Goal: Task Accomplishment & Management: Manage account settings

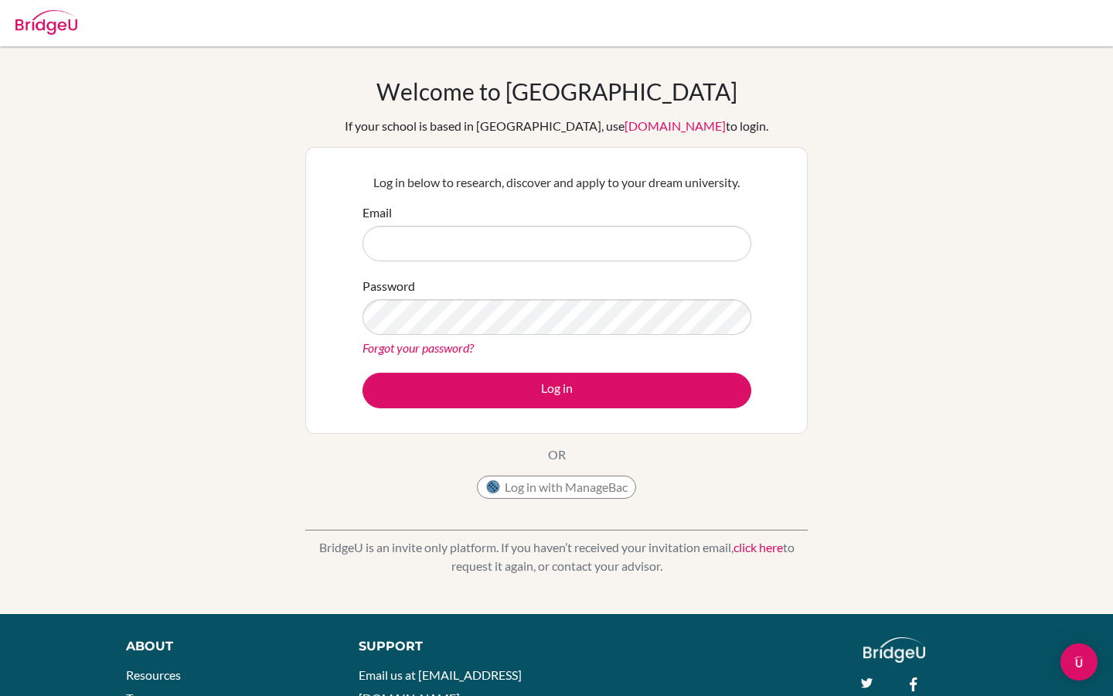
type input "[EMAIL_ADDRESS][DOMAIN_NAME]"
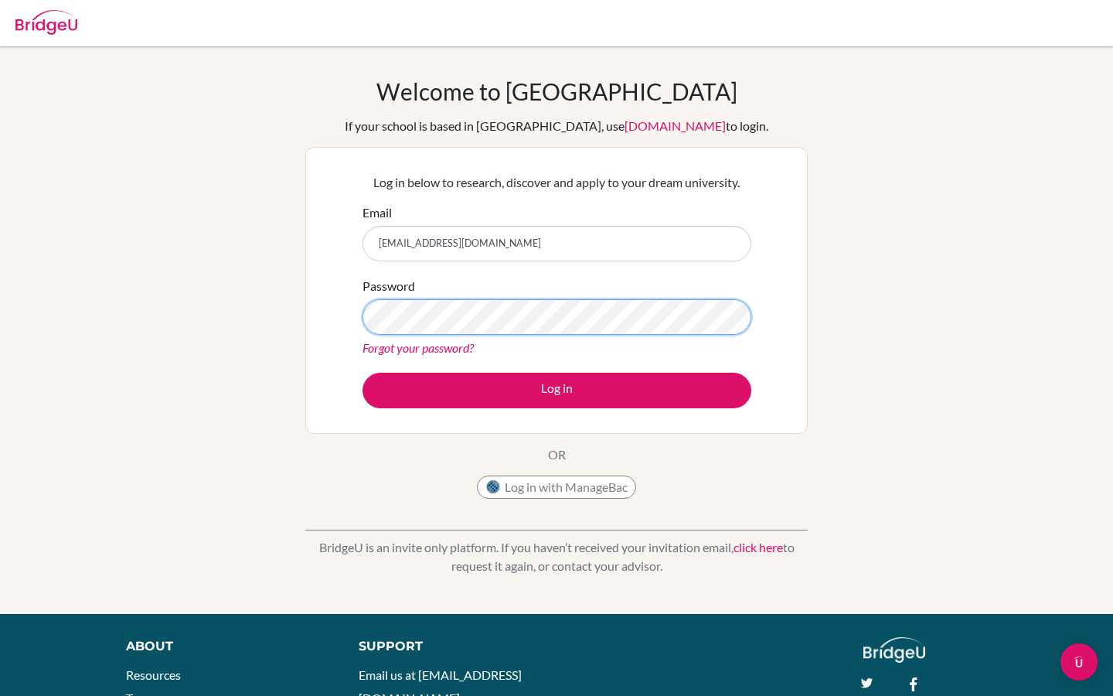
click at [363, 373] on button "Log in" at bounding box center [557, 391] width 389 height 36
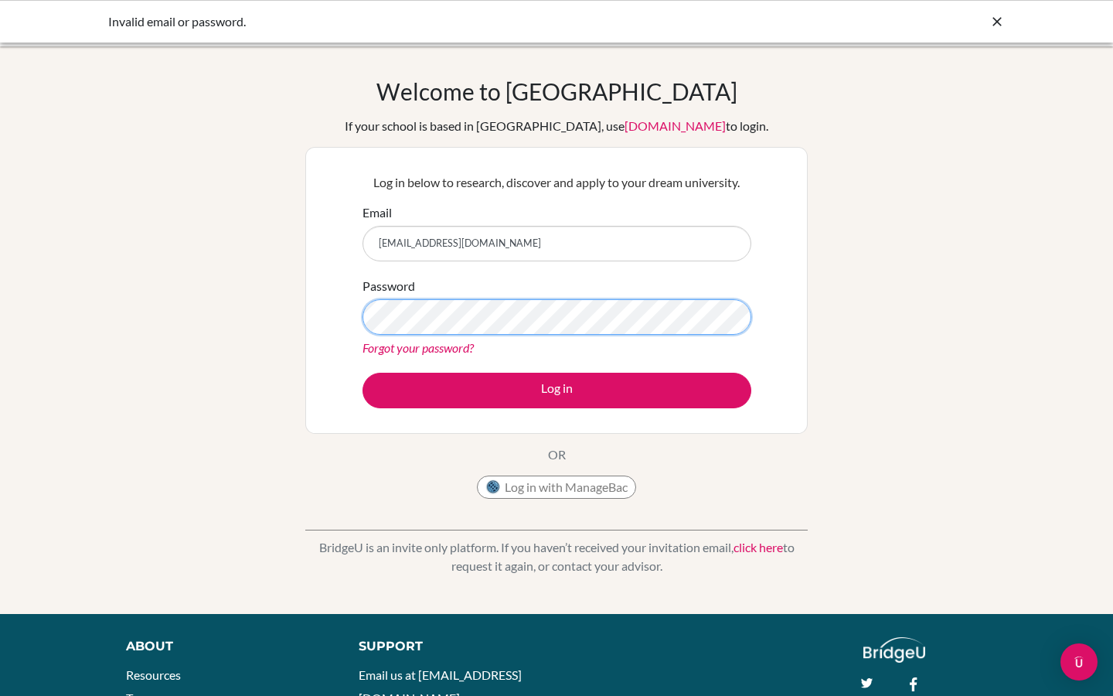
click at [363, 373] on button "Log in" at bounding box center [557, 391] width 389 height 36
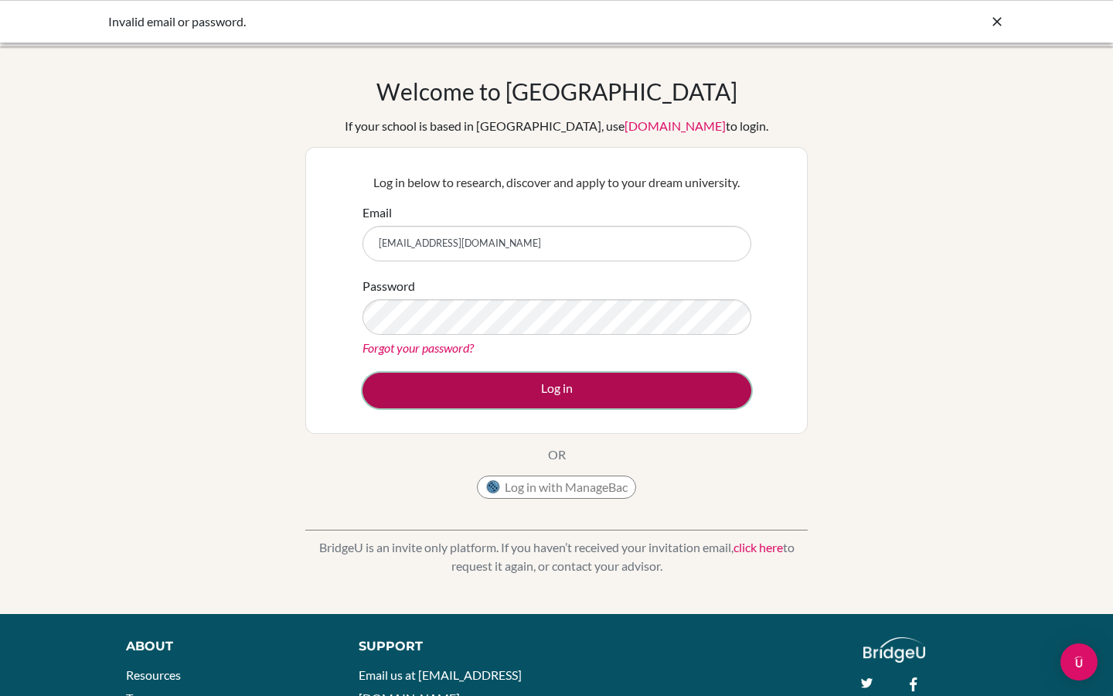
click at [542, 395] on button "Log in" at bounding box center [557, 391] width 389 height 36
